Goal: Find specific page/section: Find specific page/section

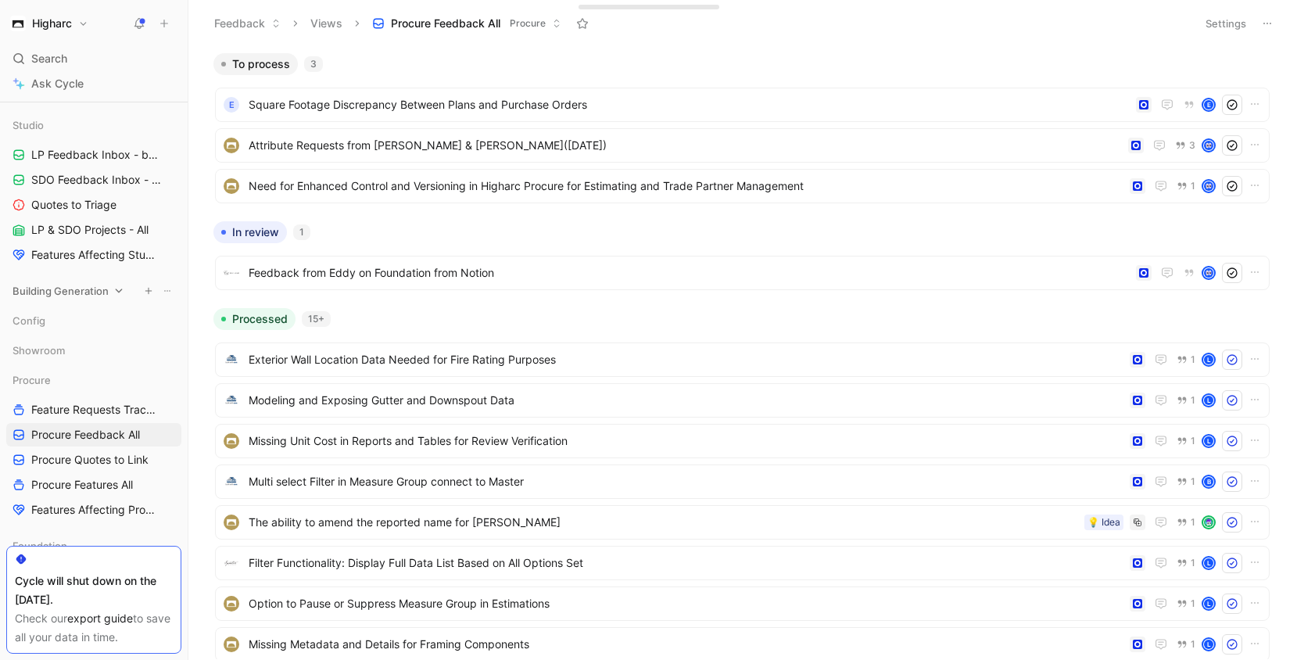
scroll to position [601, 0]
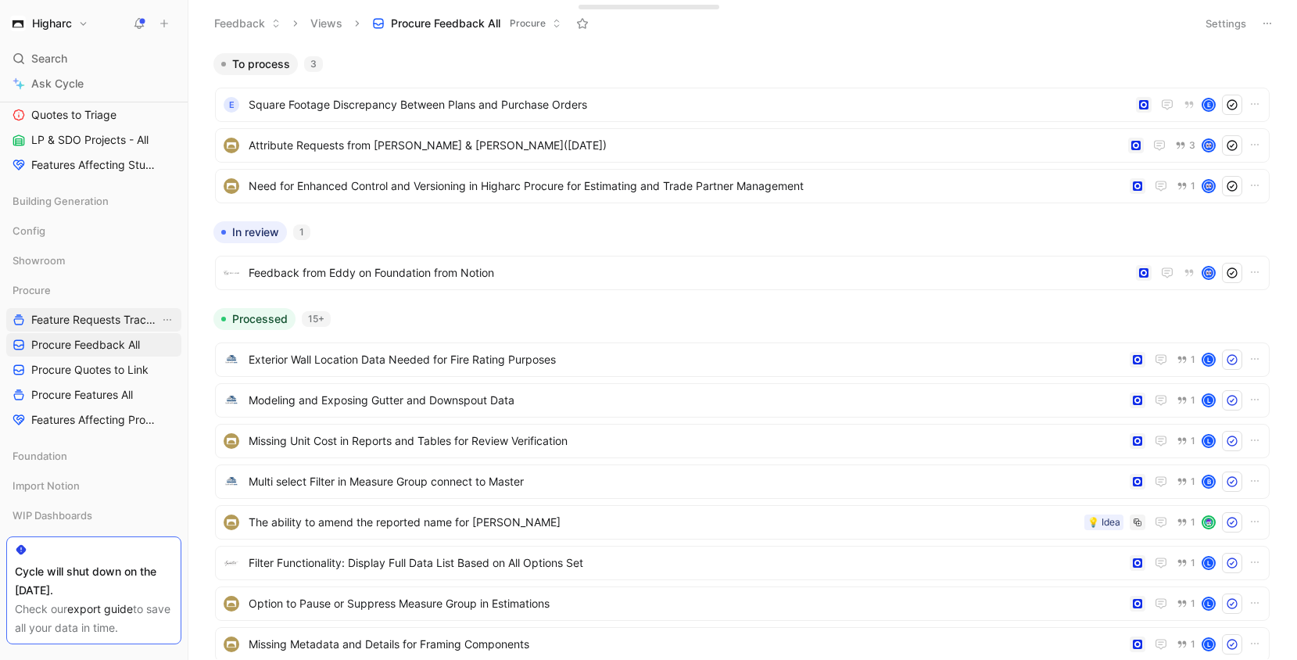
click at [105, 323] on span "Feature Requests Tracker" at bounding box center [95, 320] width 128 height 16
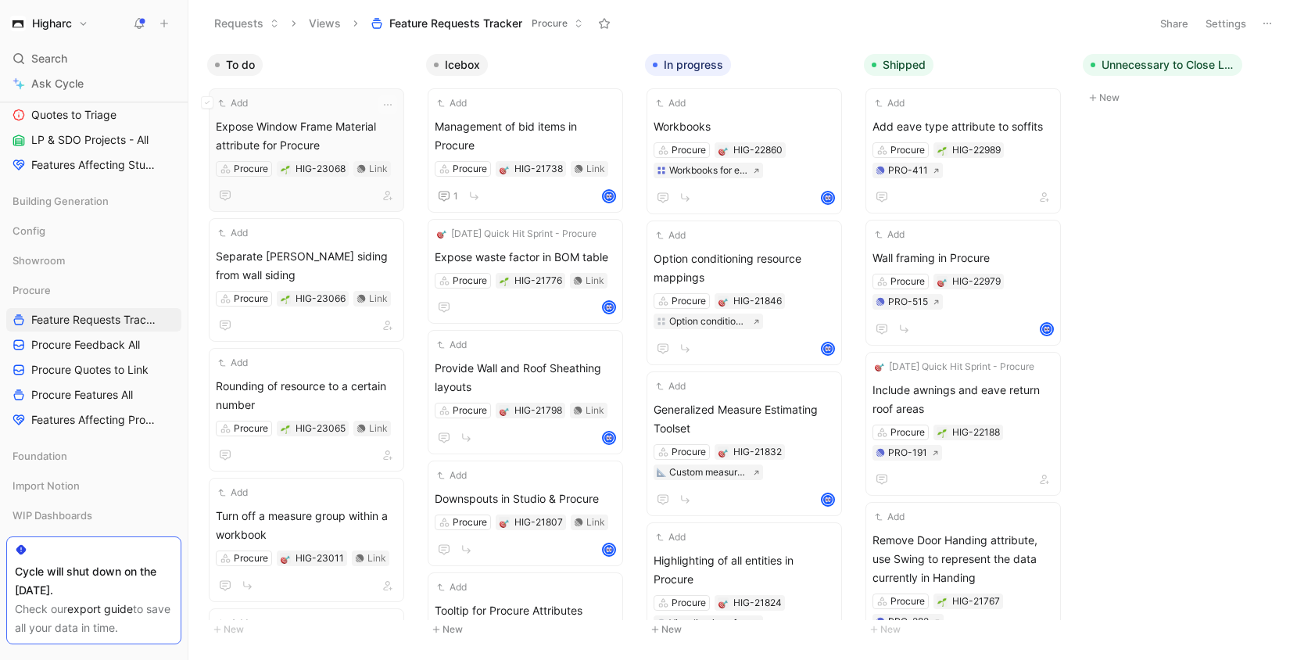
click at [283, 147] on span "Expose Window Frame Material attribute for Procure" at bounding box center [306, 136] width 181 height 38
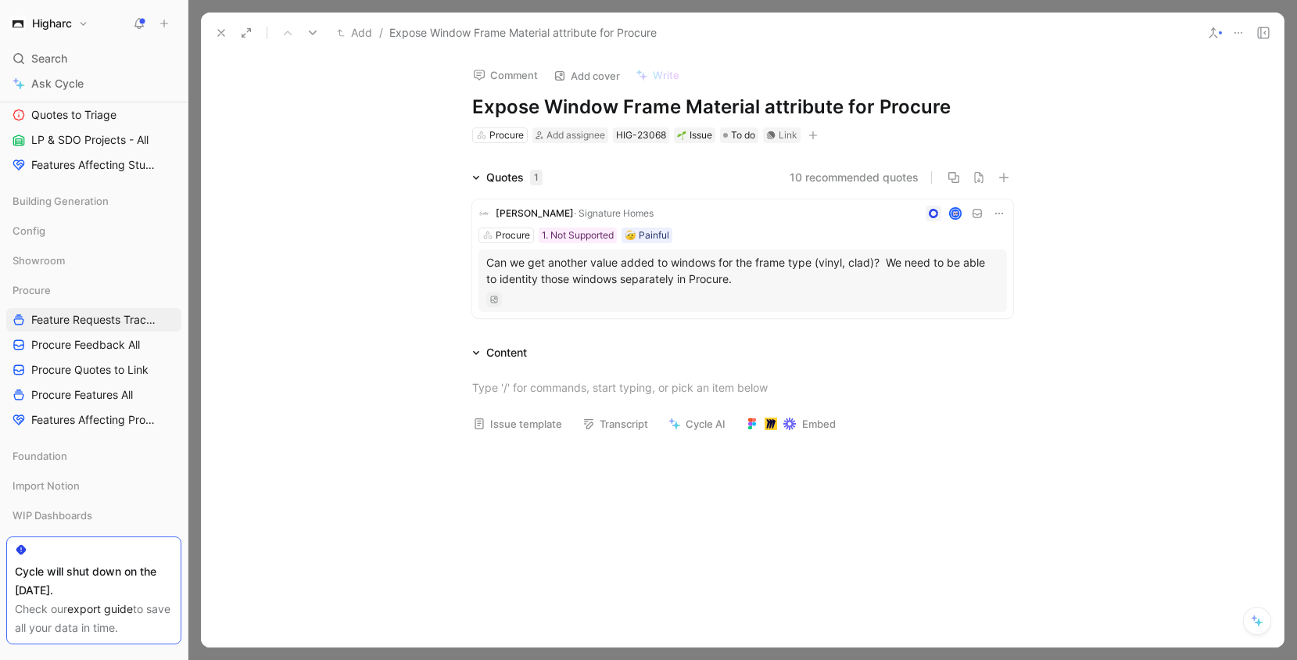
click at [228, 32] on button at bounding box center [221, 33] width 22 height 22
